Goal: Information Seeking & Learning: Learn about a topic

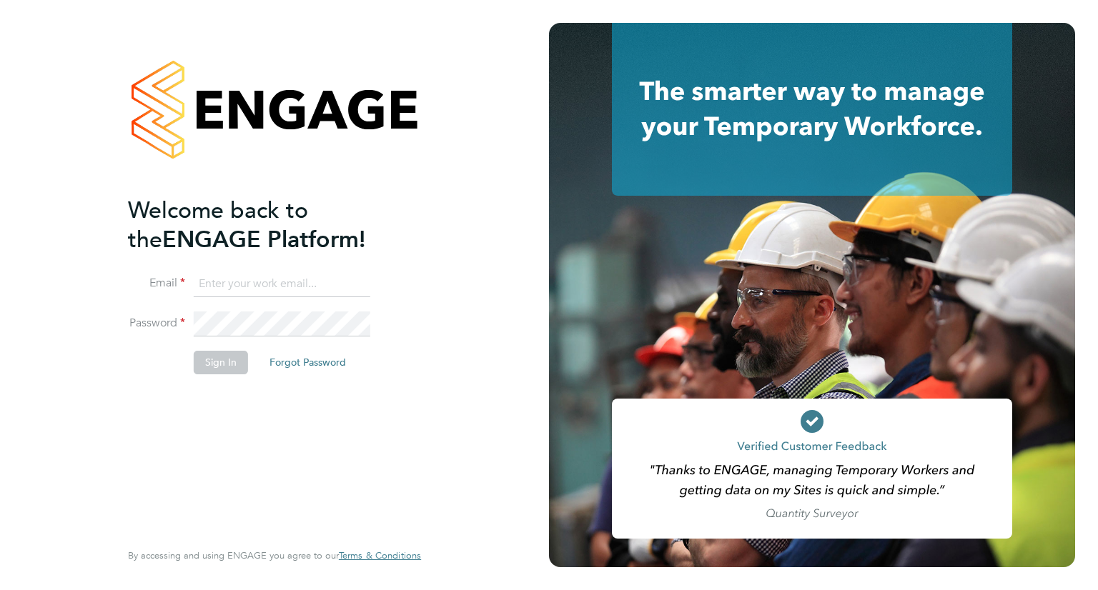
click at [212, 298] on li "Email" at bounding box center [267, 292] width 279 height 40
click at [232, 277] on input at bounding box center [282, 285] width 177 height 26
type input "[EMAIL_ADDRESS][PERSON_NAME][DOMAIN_NAME]"
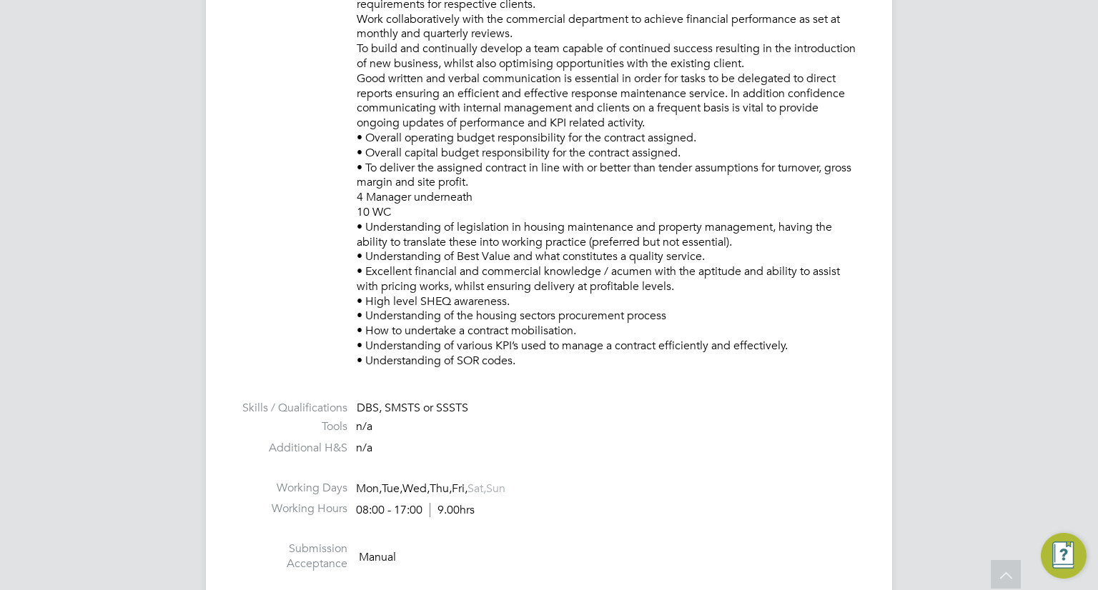
scroll to position [643, 0]
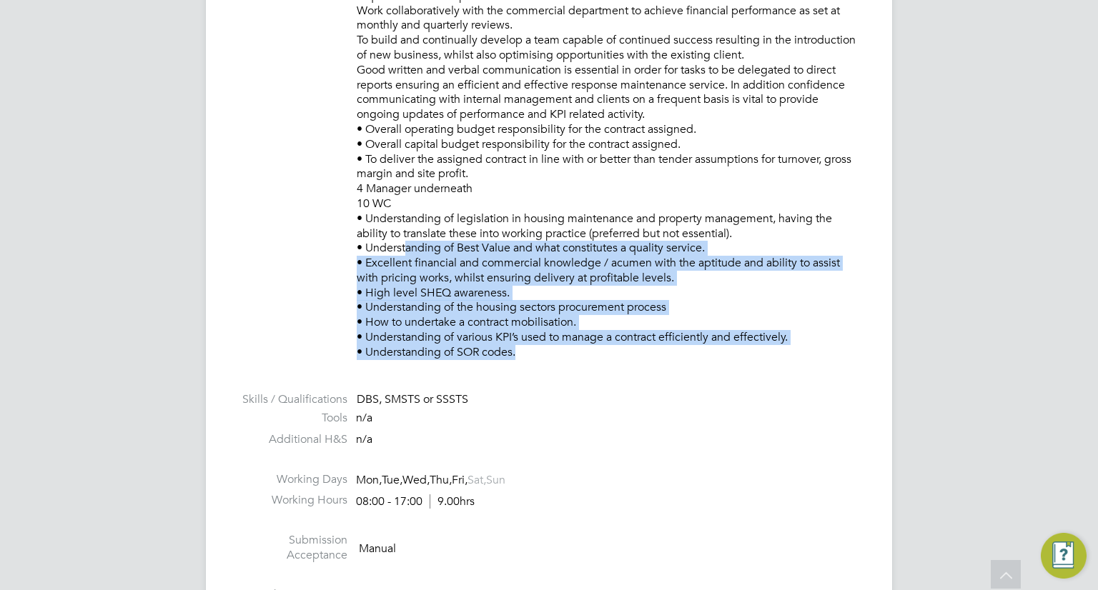
drag, startPoint x: 514, startPoint y: 351, endPoint x: 401, endPoint y: 249, distance: 152.8
click at [401, 249] on p "Ensure the effective management of the service operation by optimising the use …" at bounding box center [610, 160] width 507 height 402
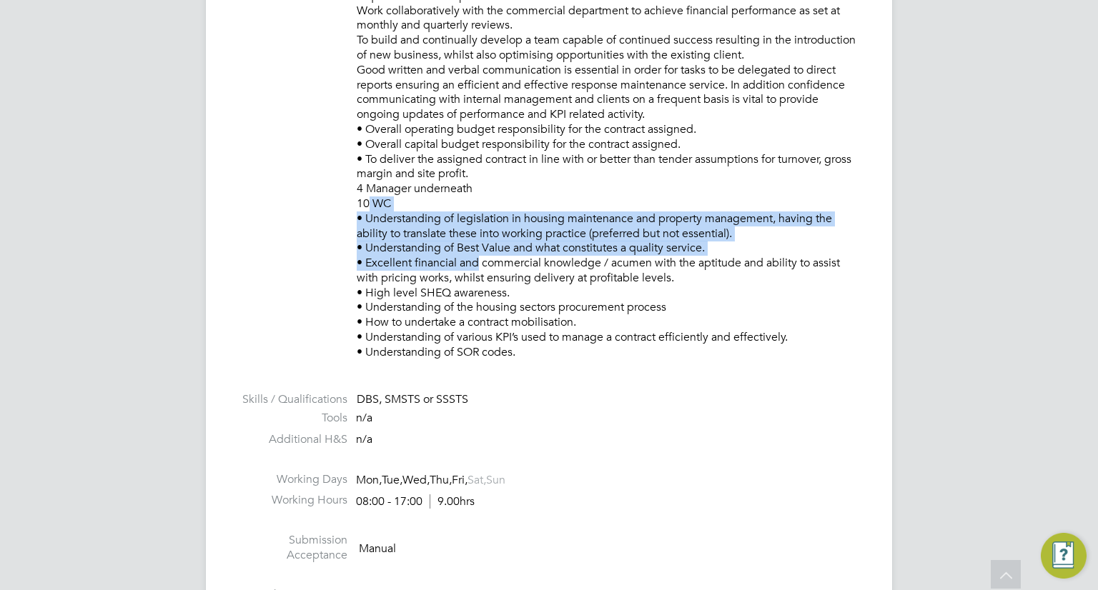
drag, startPoint x: 404, startPoint y: 204, endPoint x: 494, endPoint y: 282, distance: 119.1
click at [493, 282] on p "Ensure the effective management of the service operation by optimising the use …" at bounding box center [610, 160] width 507 height 402
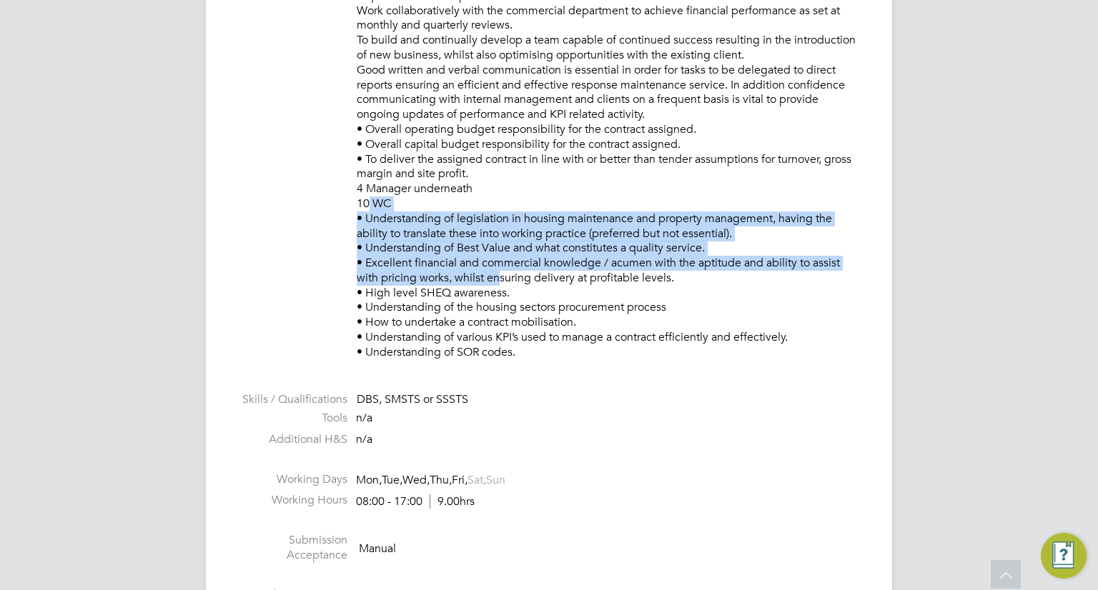
click at [494, 282] on p "Ensure the effective management of the service operation by optimising the use …" at bounding box center [610, 160] width 507 height 402
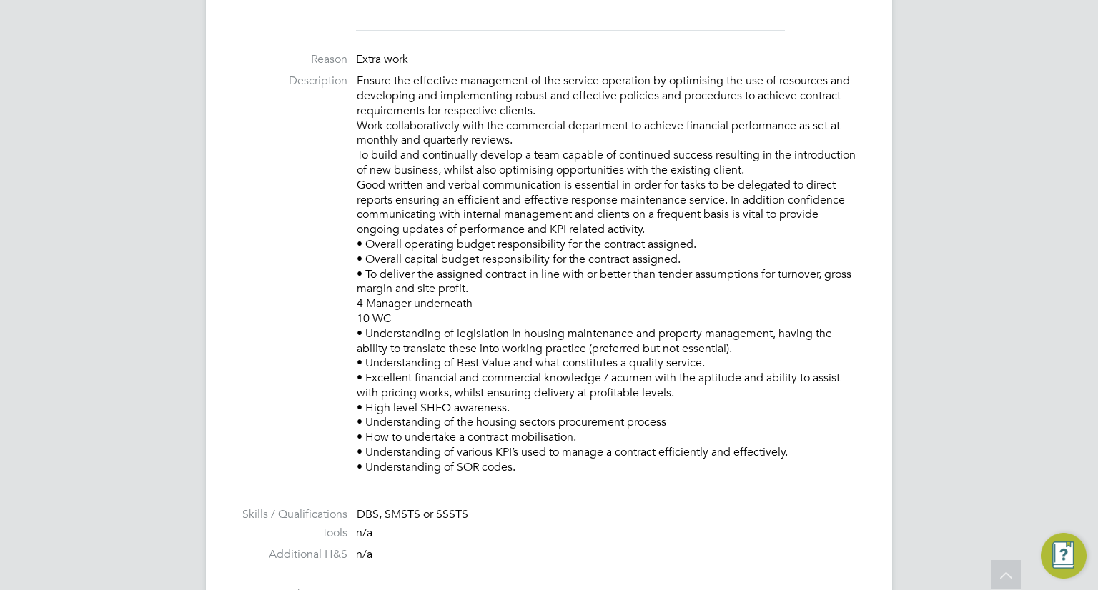
scroll to position [485, 0]
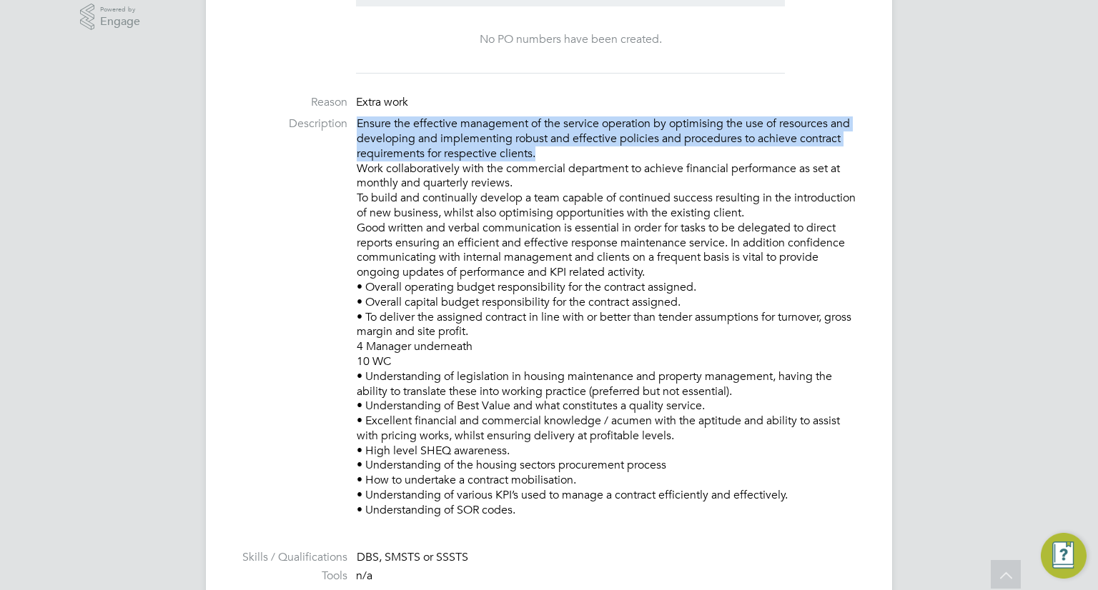
drag, startPoint x: 359, startPoint y: 124, endPoint x: 534, endPoint y: 154, distance: 177.7
click at [534, 154] on p "Ensure the effective management of the service operation by optimising the use …" at bounding box center [610, 317] width 507 height 402
copy p "Ensure the effective management of the service operation by optimising the use …"
drag, startPoint x: 357, startPoint y: 164, endPoint x: 751, endPoint y: 214, distance: 397.0
click at [751, 214] on p "Ensure the effective management of the service operation by optimising the use …" at bounding box center [610, 317] width 507 height 402
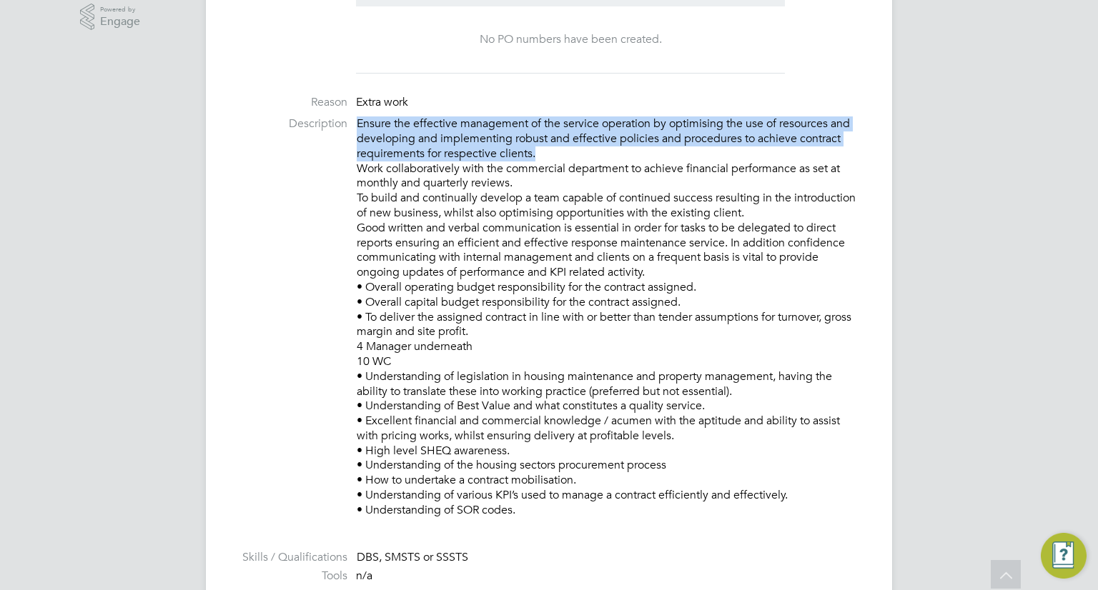
copy p "Work collaboratively with the commercial department to achieve financial perfor…"
drag, startPoint x: 357, startPoint y: 284, endPoint x: 683, endPoint y: 332, distance: 329.3
click at [683, 332] on p "Ensure the effective management of the service operation by optimising the use …" at bounding box center [610, 317] width 507 height 402
copy p "• Overall operating budget responsibility for the contract assigned. • Overall …"
drag, startPoint x: 673, startPoint y: 435, endPoint x: 365, endPoint y: 420, distance: 308.3
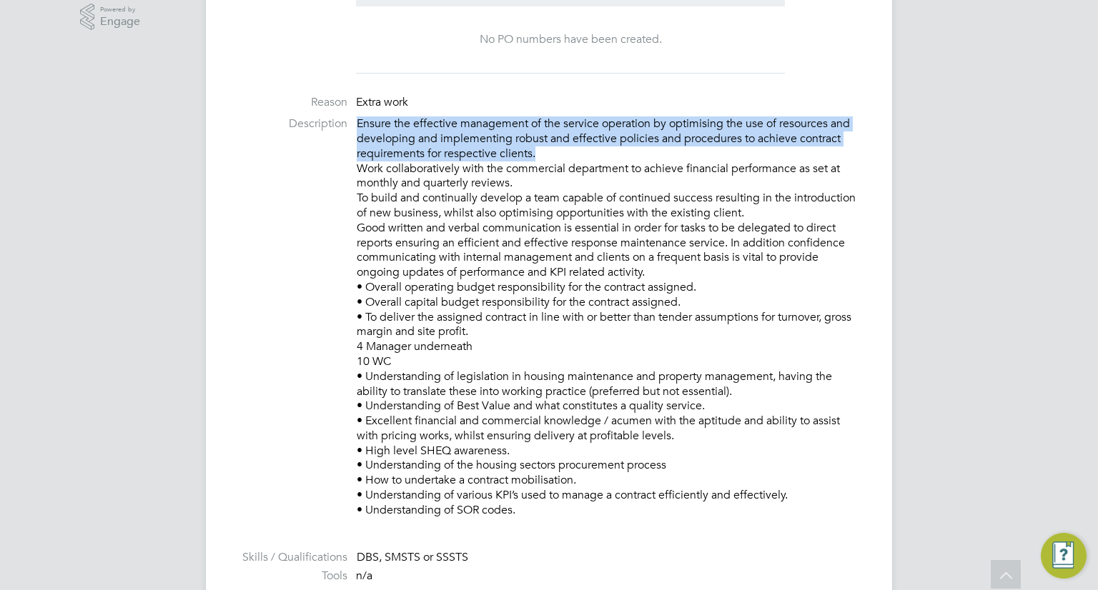
click at [365, 420] on p "Ensure the effective management of the service operation by optimising the use …" at bounding box center [610, 317] width 507 height 402
copy p "Excellent financial and commercial knowledge / acumen with the aptitude and abi…"
drag, startPoint x: 516, startPoint y: 510, endPoint x: 357, endPoint y: 469, distance: 163.8
click at [357, 469] on p "Ensure the effective management of the service operation by optimising the use …" at bounding box center [610, 317] width 507 height 402
copy p "• Understanding of the housing sectors procurement process • How to undertake a…"
